Goal: Navigation & Orientation: Find specific page/section

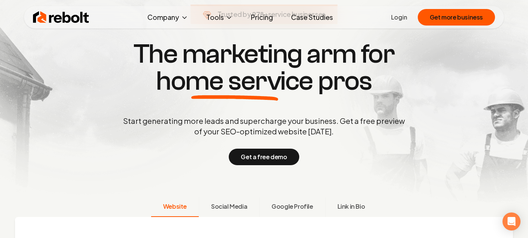
scroll to position [467, 0]
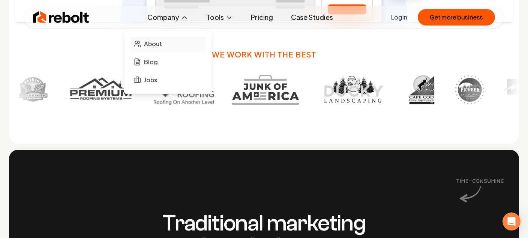
click at [161, 45] on span "About" at bounding box center [153, 43] width 18 height 9
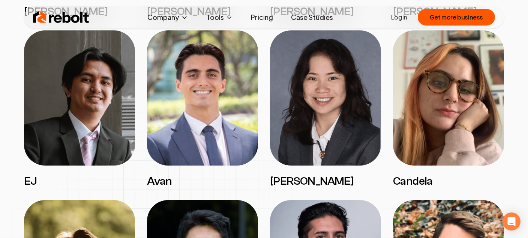
scroll to position [1160, 0]
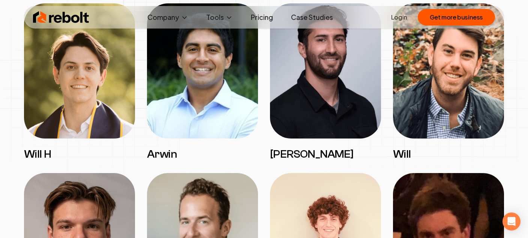
click at [184, 96] on img at bounding box center [202, 70] width 111 height 135
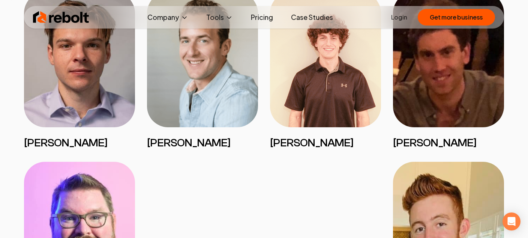
scroll to position [1347, 0]
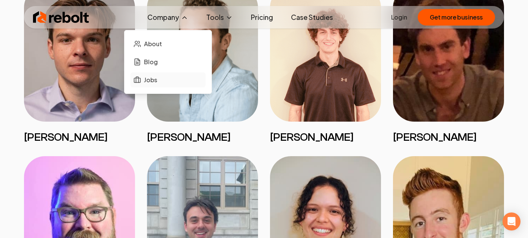
click at [150, 81] on span "Jobs" at bounding box center [150, 79] width 13 height 9
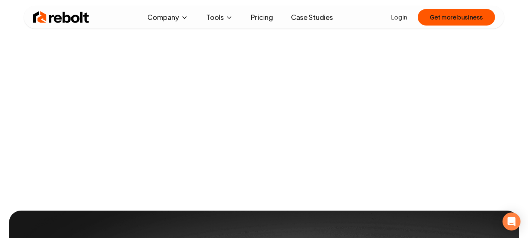
scroll to position [120, 0]
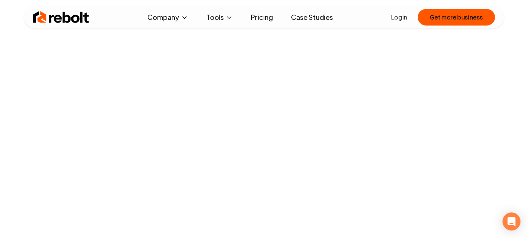
scroll to position [743, 0]
